Goal: Find specific page/section: Find specific page/section

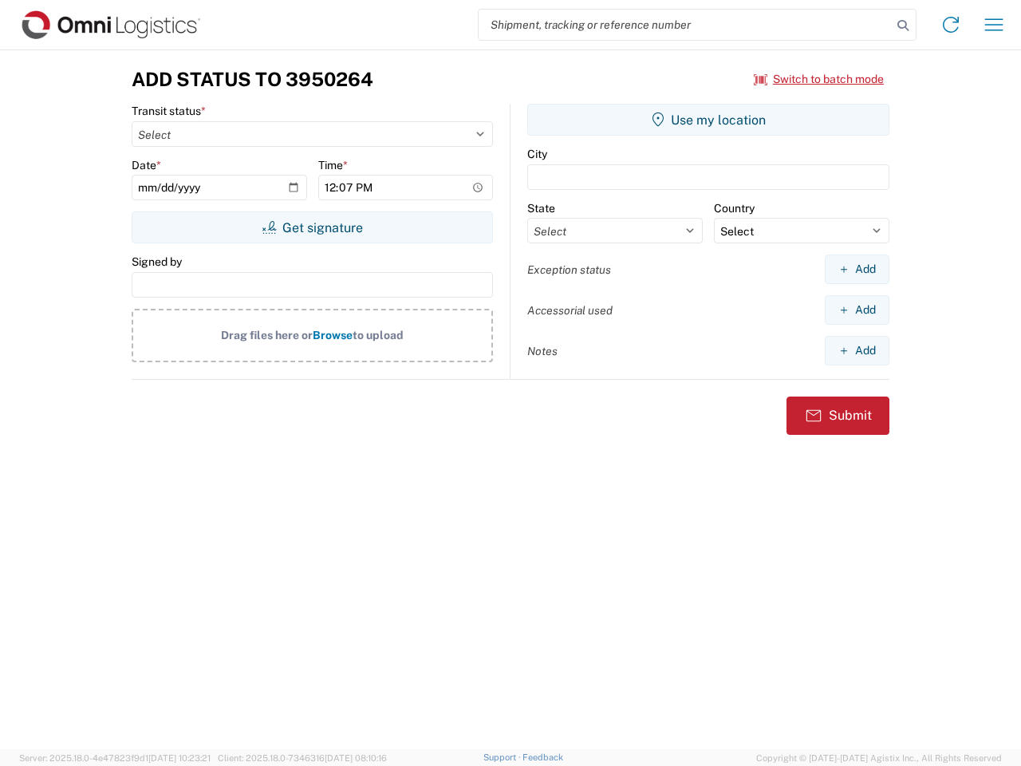
click at [685, 25] on input "search" at bounding box center [684, 25] width 413 height 30
click at [903, 26] on icon at bounding box center [903, 25] width 22 height 22
click at [951, 25] on icon at bounding box center [951, 25] width 26 height 26
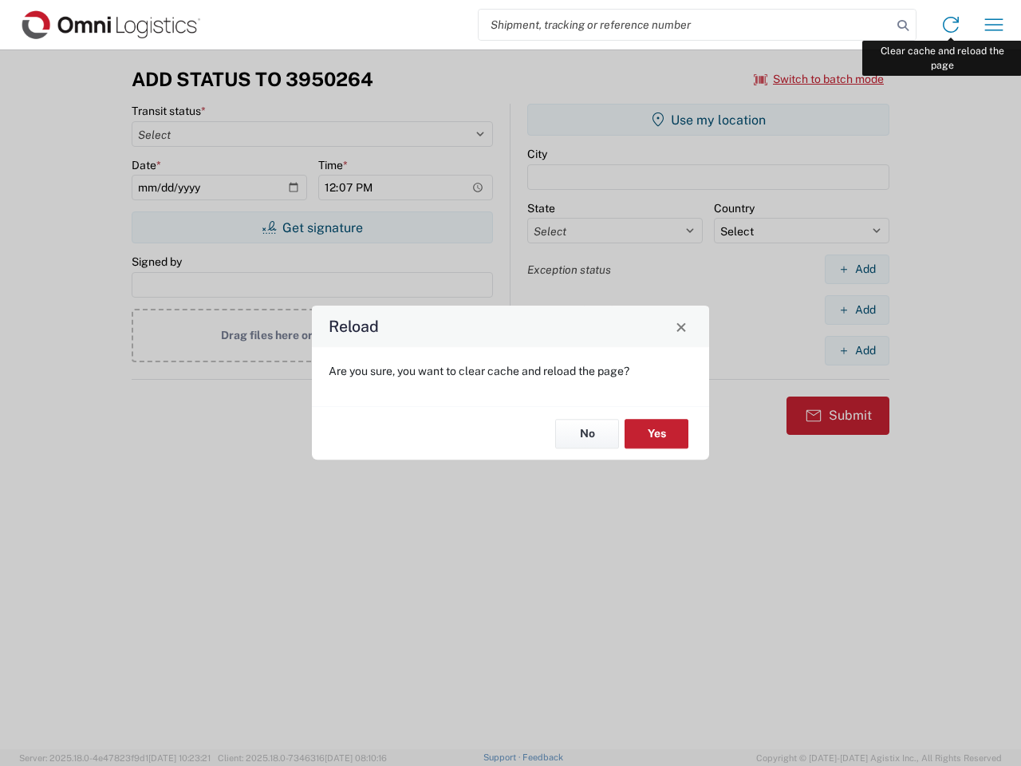
click at [994, 25] on div "Reload Are you sure, you want to clear cache and reload the page? No Yes" at bounding box center [510, 383] width 1021 height 766
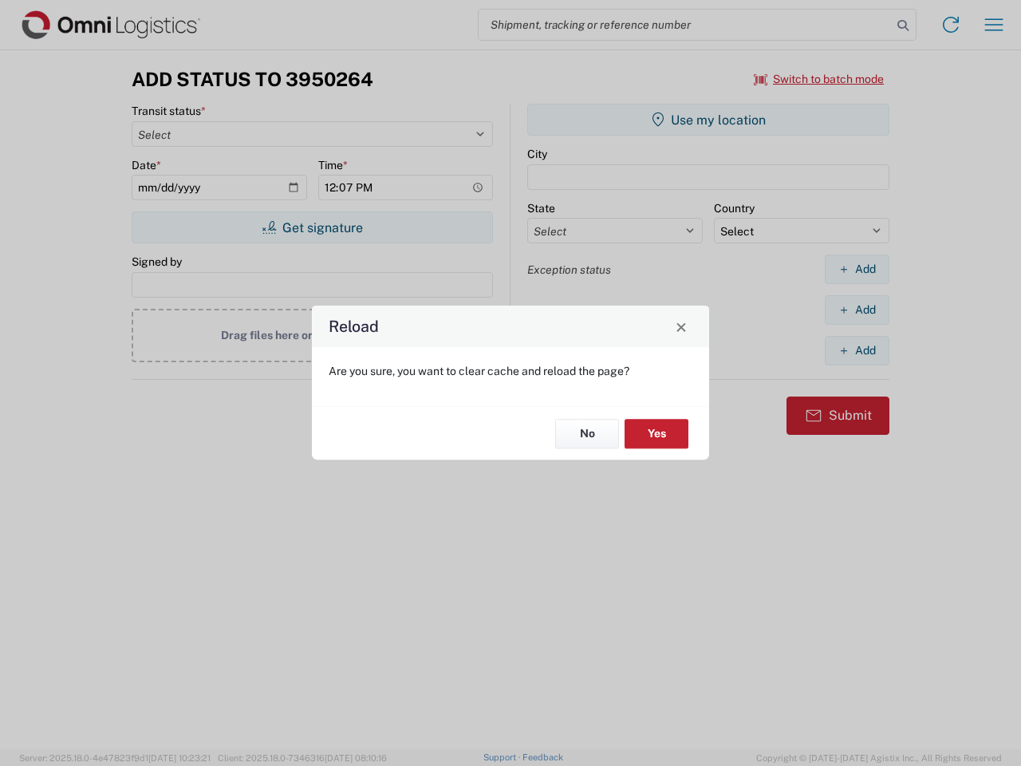
click at [819, 79] on div "Reload Are you sure, you want to clear cache and reload the page? No Yes" at bounding box center [510, 383] width 1021 height 766
click at [312, 227] on div "Reload Are you sure, you want to clear cache and reload the page? No Yes" at bounding box center [510, 383] width 1021 height 766
click at [708, 120] on div "Reload Are you sure, you want to clear cache and reload the page? No Yes" at bounding box center [510, 383] width 1021 height 766
click at [856, 269] on div "Reload Are you sure, you want to clear cache and reload the page? No Yes" at bounding box center [510, 383] width 1021 height 766
click at [856, 309] on div "Reload Are you sure, you want to clear cache and reload the page? No Yes" at bounding box center [510, 383] width 1021 height 766
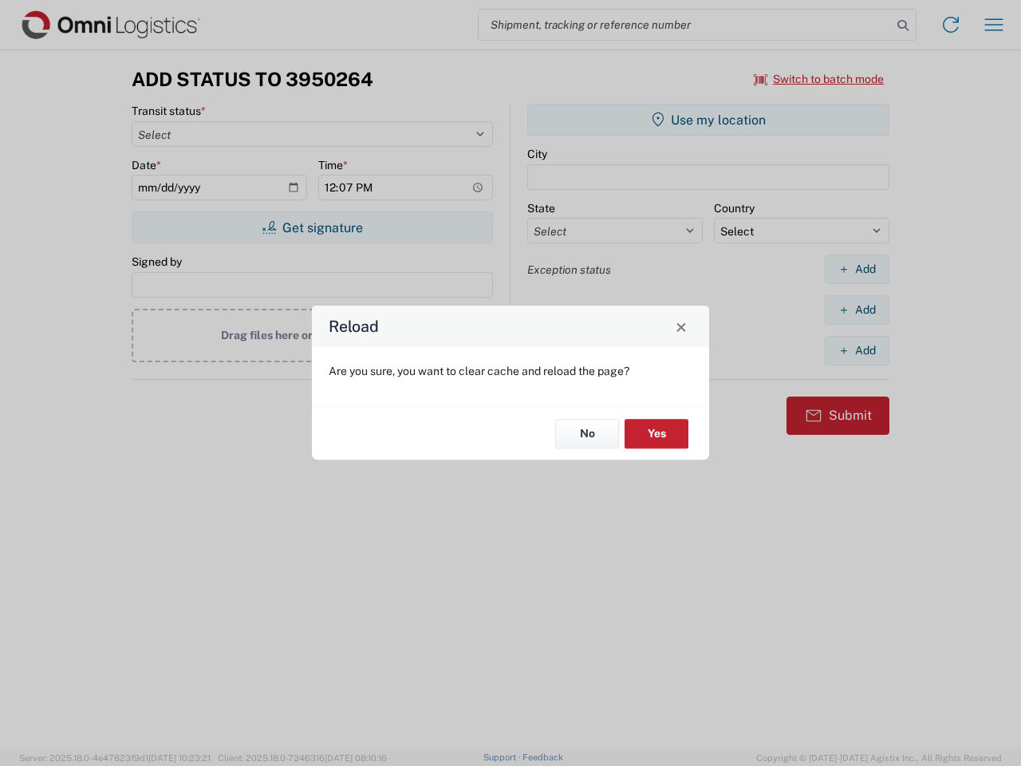
click at [856, 350] on div "Reload Are you sure, you want to clear cache and reload the page? No Yes" at bounding box center [510, 383] width 1021 height 766
